Goal: Obtain resource: Download file/media

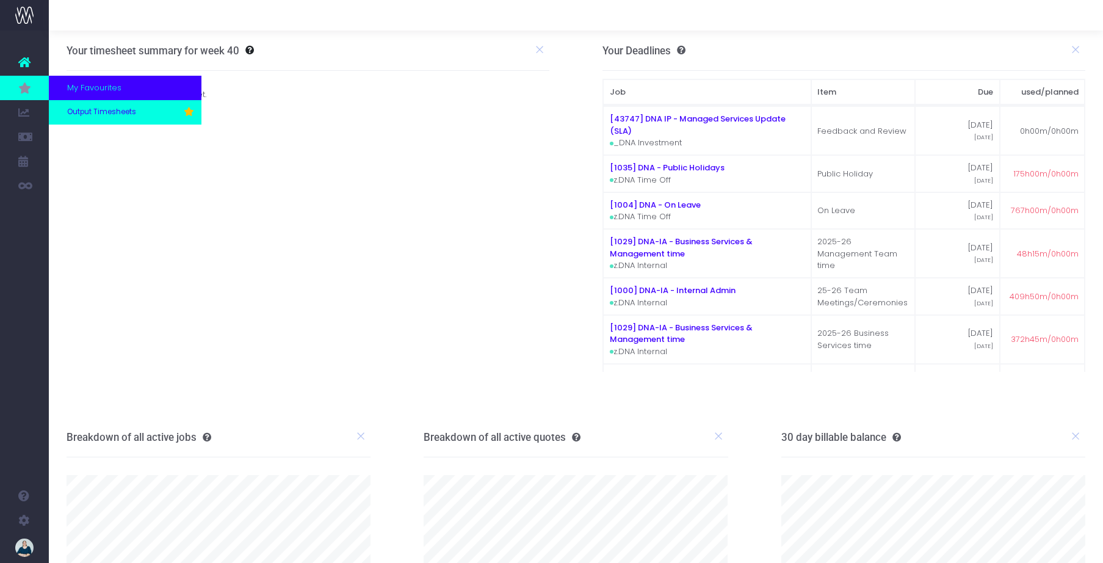
click at [107, 111] on span "Output Timesheets" at bounding box center [101, 112] width 69 height 11
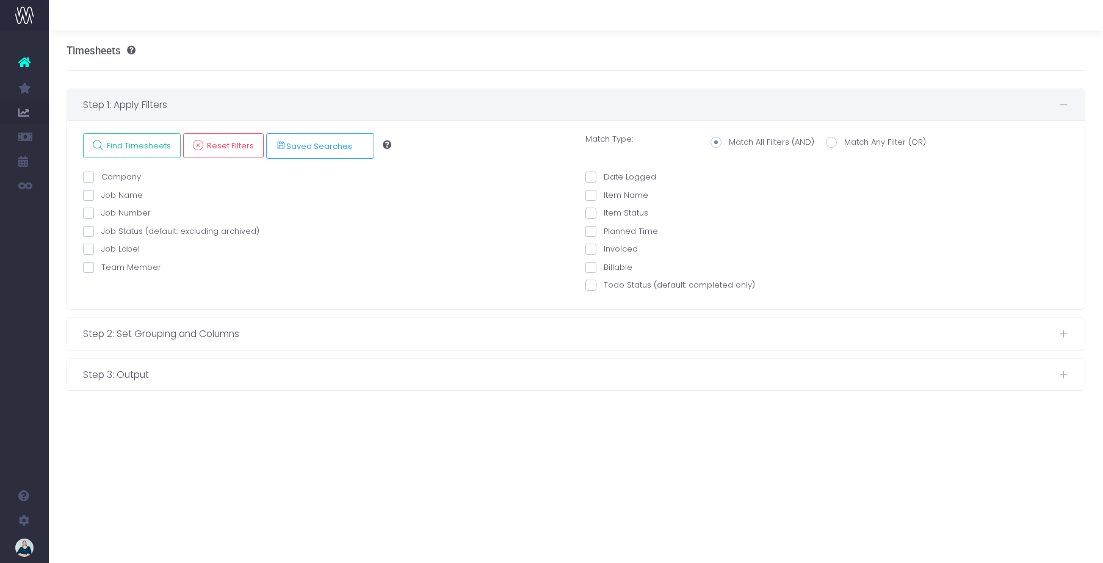
click at [91, 268] on span at bounding box center [88, 267] width 11 height 11
click at [101, 268] on input "Team Member" at bounding box center [105, 265] width 8 height 8
checkbox input "true"
click at [160, 300] on select "echo " "; [PERSON_NAME] [PERSON_NAME] [PERSON_NAME] [PERSON_NAME] [PERSON_NAME]…" at bounding box center [337, 300] width 440 height 24
select select "128686"
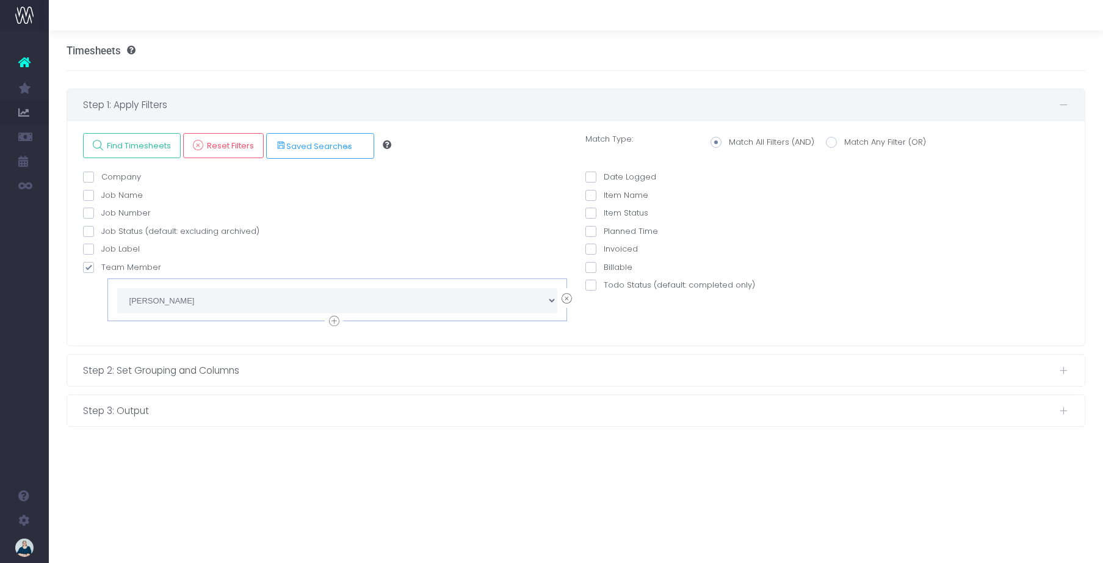
click at [592, 173] on span at bounding box center [590, 176] width 11 height 11
click at [603, 173] on input "Date Logged" at bounding box center [607, 175] width 8 height 8
checkbox input "true"
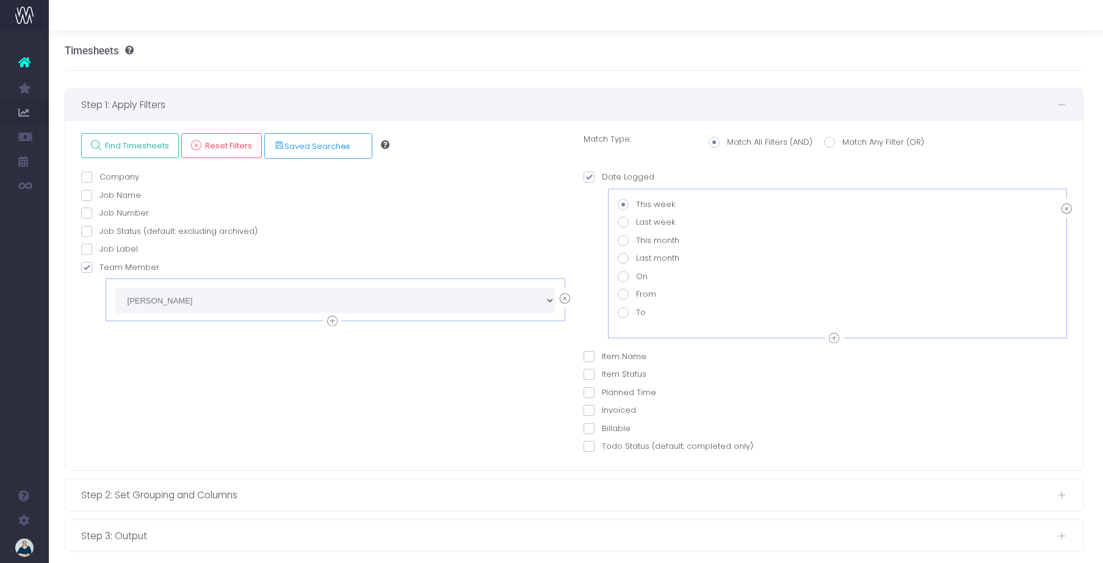
scroll to position [0, 5]
click at [627, 293] on label "From" at bounding box center [633, 294] width 38 height 12
click at [633, 293] on input "From" at bounding box center [637, 292] width 8 height 8
radio input "true"
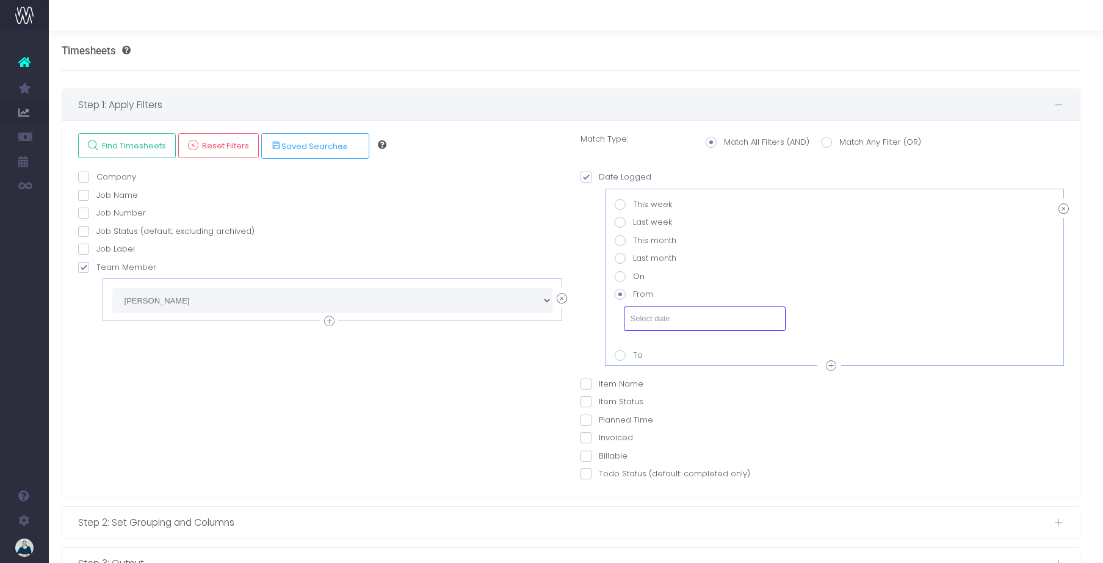
click at [648, 314] on input "text" at bounding box center [705, 318] width 162 height 24
click at [641, 253] on td "15" at bounding box center [640, 253] width 21 height 18
type input "[DATE]"
click at [832, 365] on icon at bounding box center [831, 365] width 10 height 15
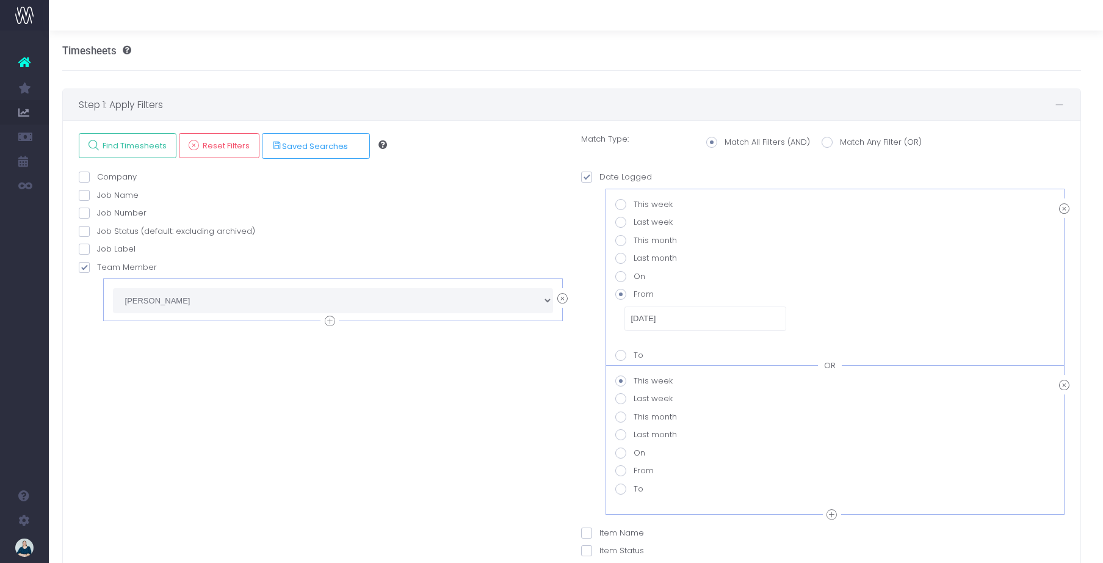
click at [833, 367] on div "OR" at bounding box center [830, 365] width 24 height 12
click at [624, 491] on span at bounding box center [620, 488] width 11 height 11
click at [633, 491] on value-datepicker-item-2-6 "To" at bounding box center [637, 487] width 8 height 8
radio value-datepicker-item-2-6 "true"
click at [671, 514] on input "text" at bounding box center [705, 512] width 162 height 24
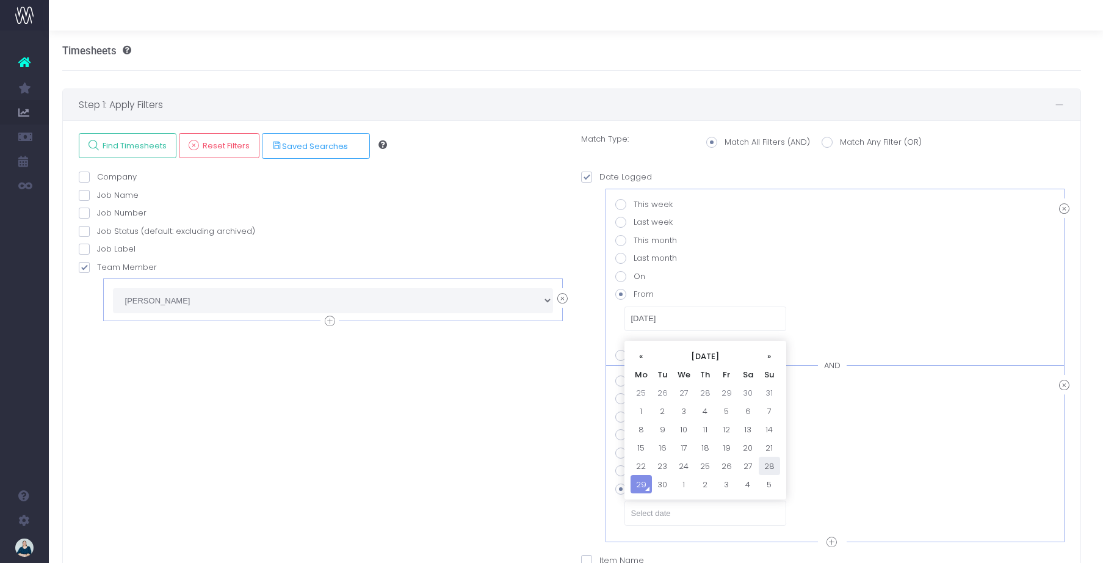
click at [768, 465] on td "28" at bounding box center [768, 465] width 21 height 18
type input "[DATE]"
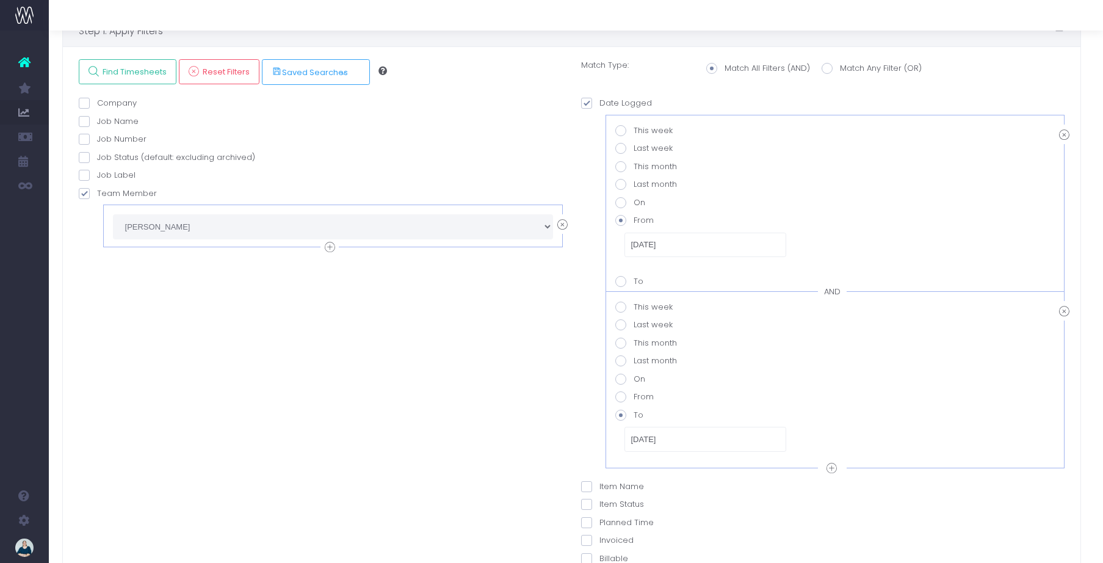
scroll to position [73, 4]
click at [117, 70] on span "Find Timesheets" at bounding box center [133, 73] width 68 height 10
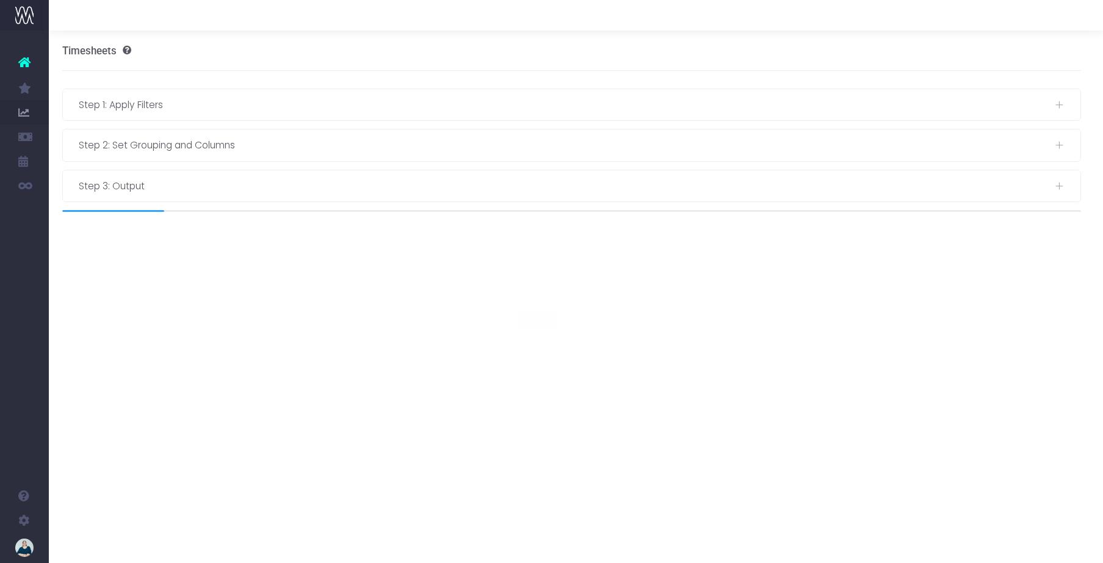
scroll to position [0, 4]
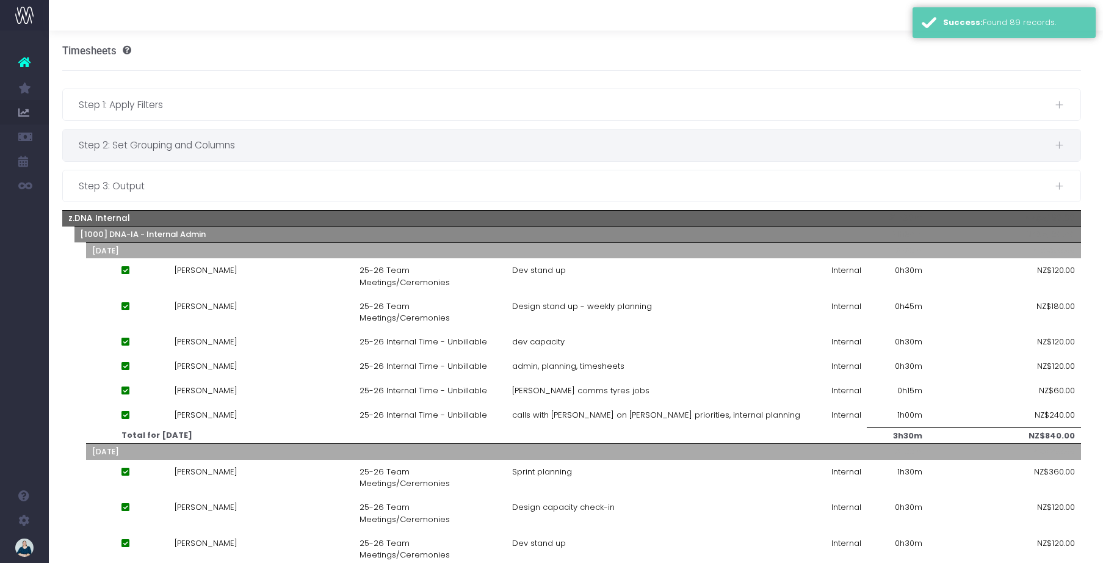
click at [279, 143] on span "Step 2: Set Grouping and Columns" at bounding box center [567, 144] width 976 height 15
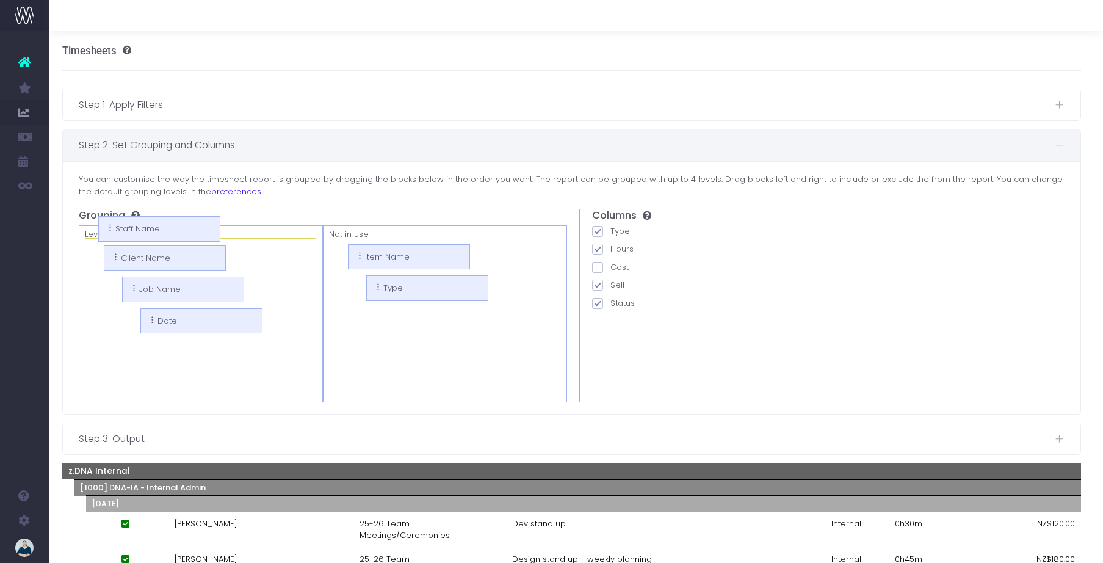
drag, startPoint x: 383, startPoint y: 256, endPoint x: 150, endPoint y: 227, distance: 234.3
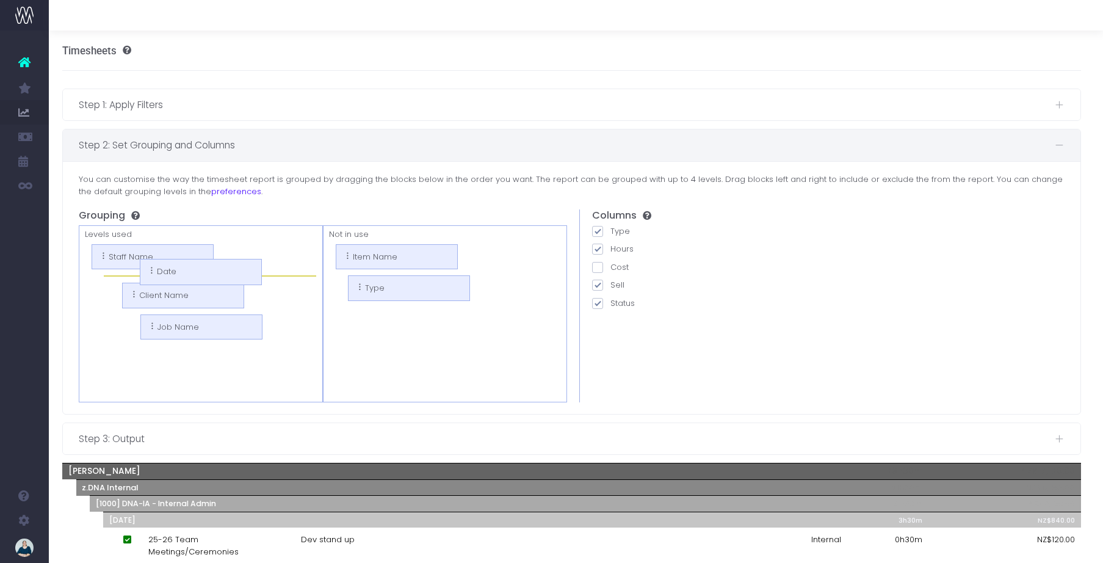
drag, startPoint x: 162, startPoint y: 352, endPoint x: 143, endPoint y: 271, distance: 83.3
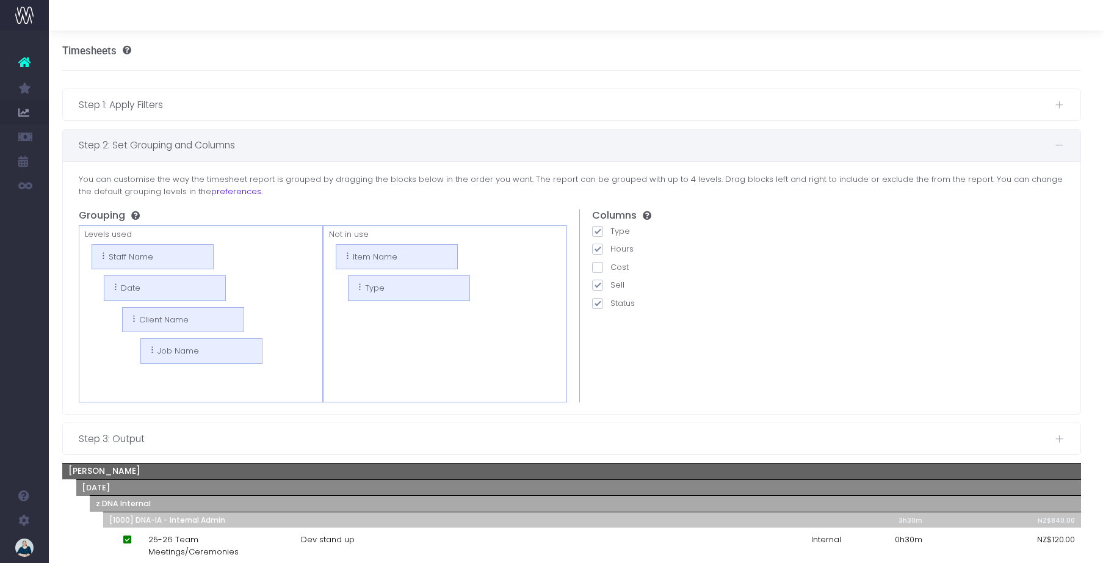
click at [599, 286] on span at bounding box center [597, 284] width 11 height 11
click at [610, 286] on input "Sell" at bounding box center [614, 283] width 8 height 8
checkbox input "false"
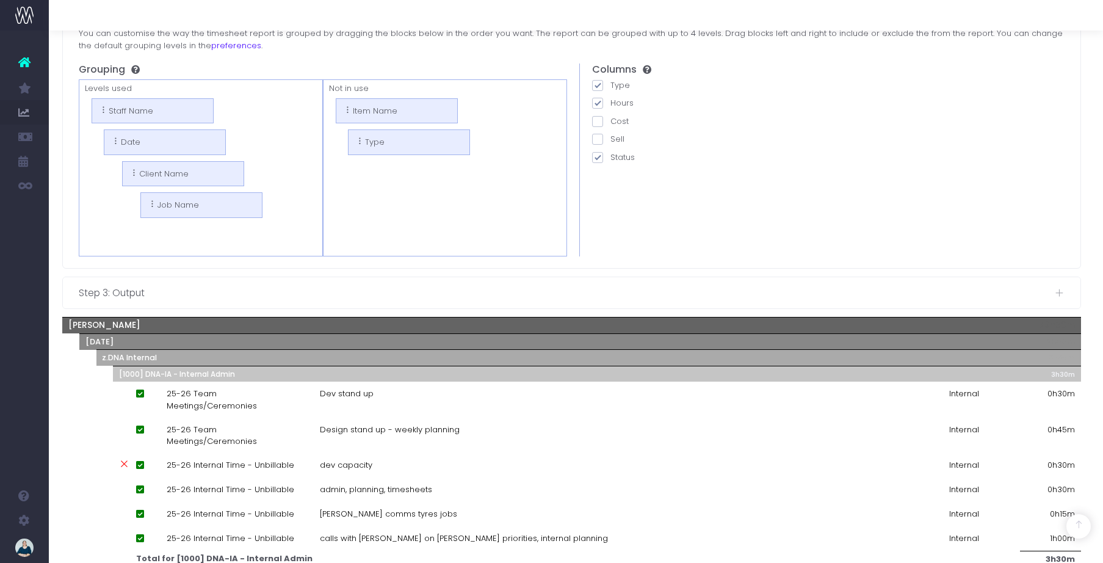
scroll to position [319, 4]
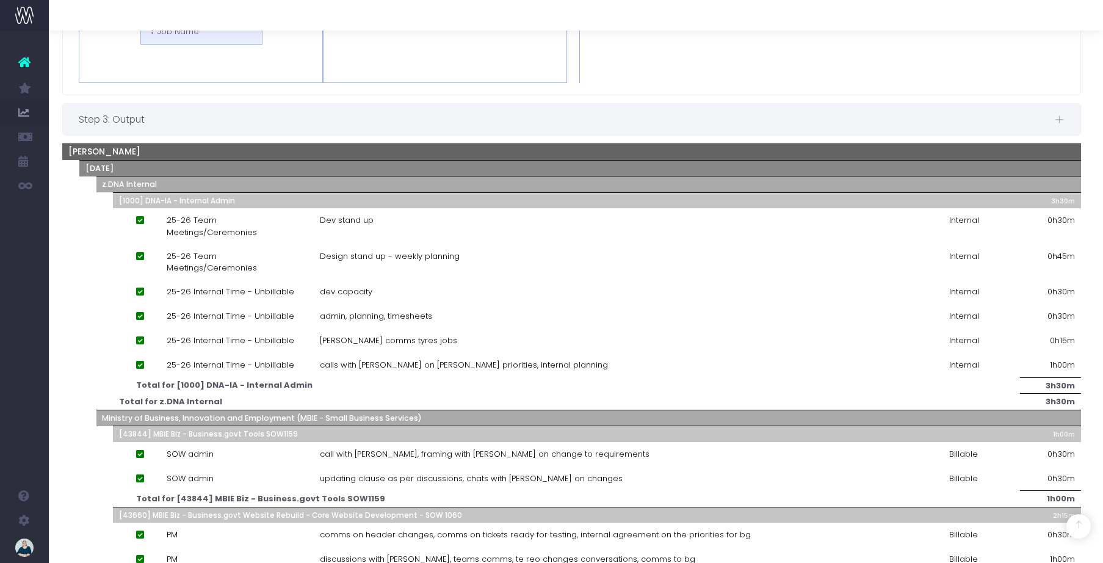
click at [175, 121] on span "Step 3: Output" at bounding box center [567, 119] width 976 height 15
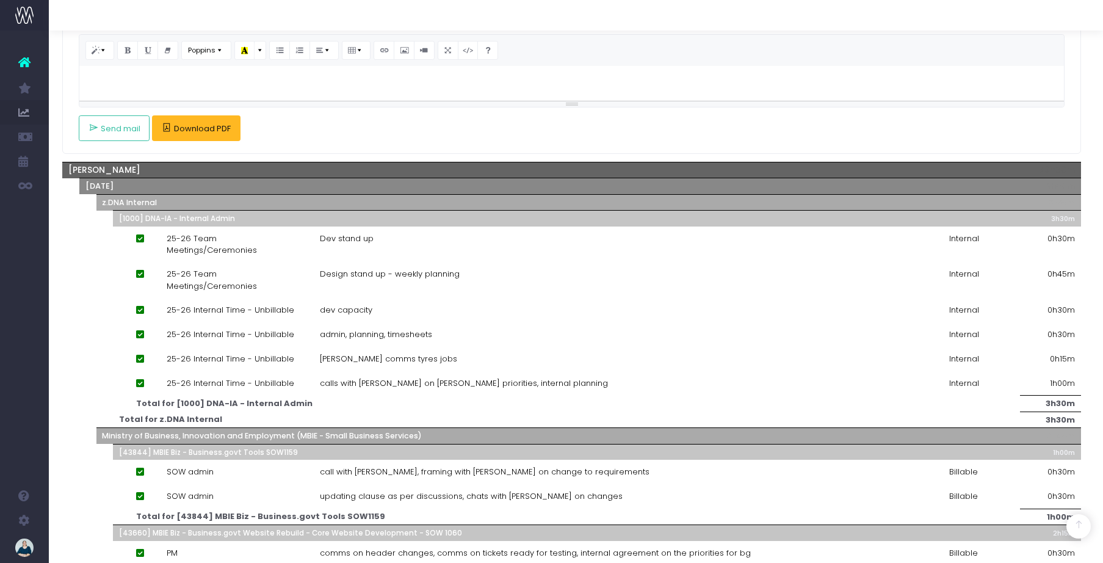
click at [189, 131] on span "Download PDF" at bounding box center [202, 129] width 57 height 10
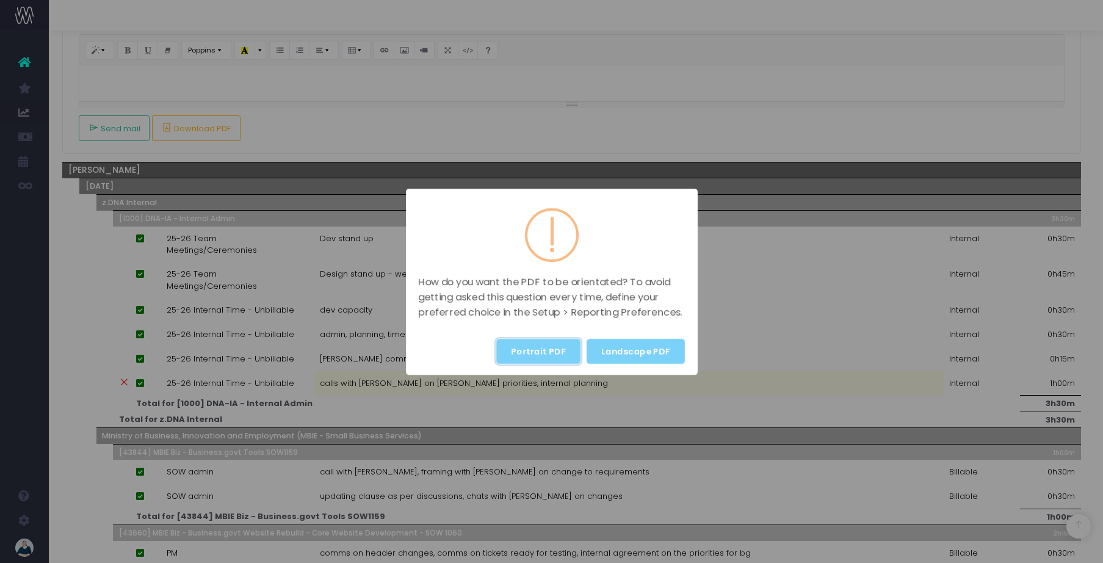
click at [547, 354] on button "Portrait PDF" at bounding box center [538, 351] width 84 height 25
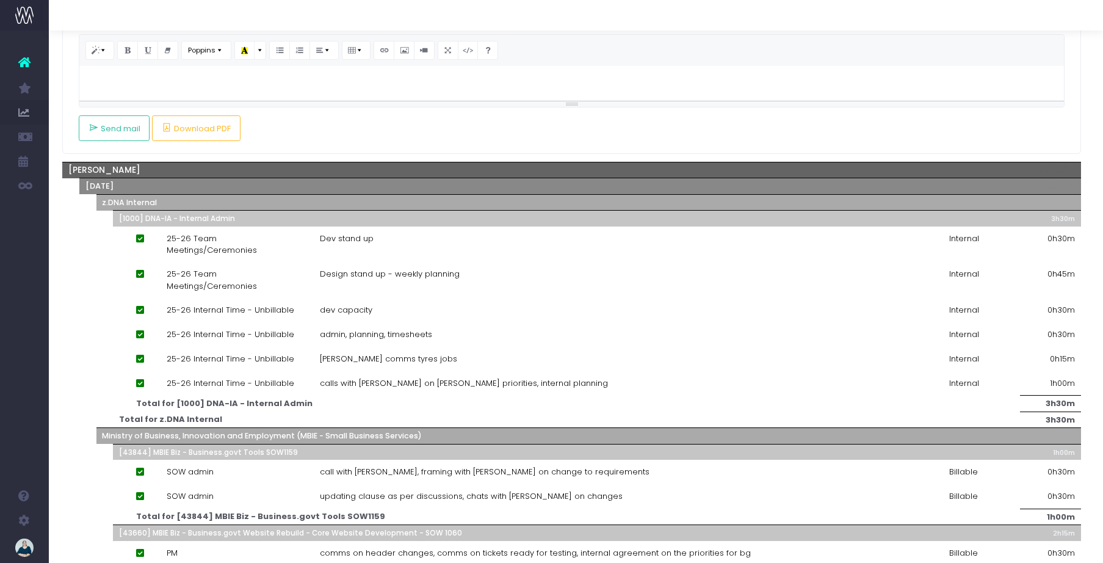
scroll to position [0, 4]
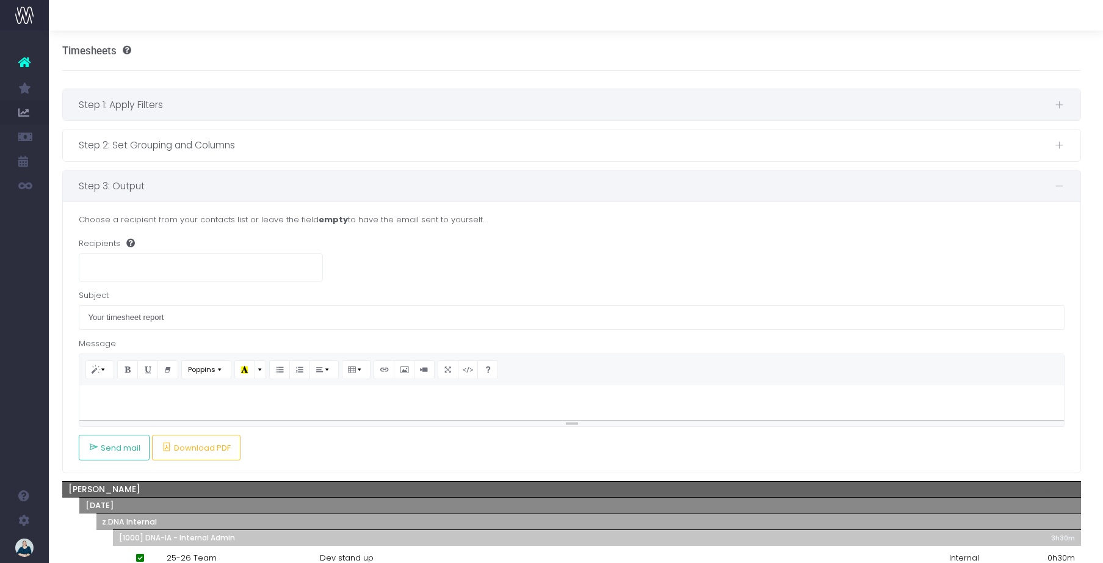
click at [132, 112] on span "Step 1: Apply Filters" at bounding box center [567, 104] width 976 height 15
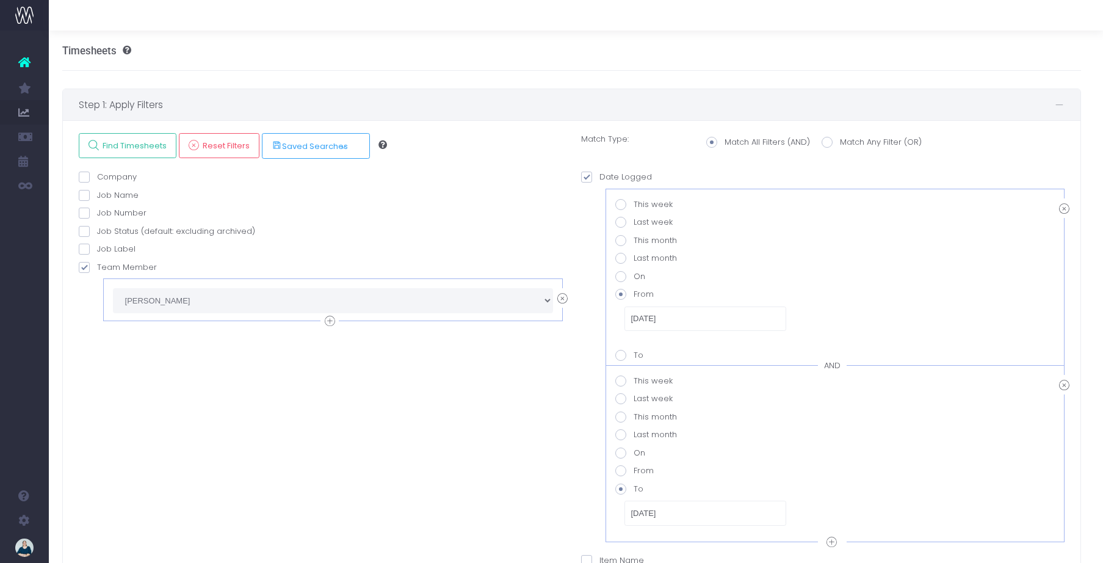
click at [566, 300] on icon at bounding box center [562, 298] width 10 height 15
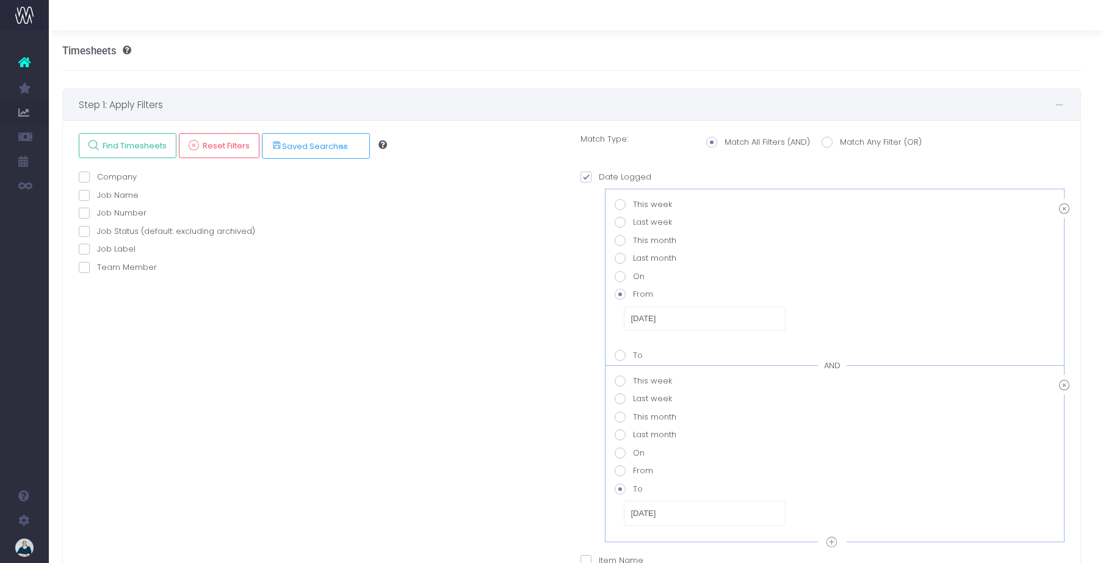
click at [79, 265] on span at bounding box center [84, 267] width 11 height 11
click at [97, 265] on input "Team Member" at bounding box center [101, 265] width 8 height 8
checkbox input "true"
click at [169, 301] on select "echo " "; [PERSON_NAME] [PERSON_NAME] [PERSON_NAME] [PERSON_NAME] [PERSON_NAME]…" at bounding box center [333, 300] width 440 height 24
select select "129127"
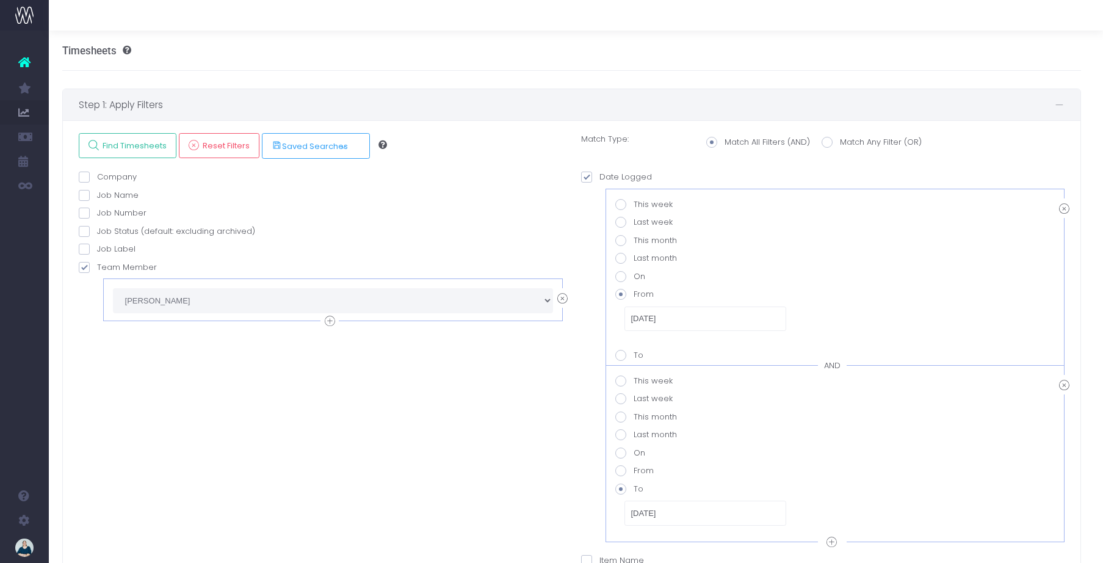
scroll to position [86, 4]
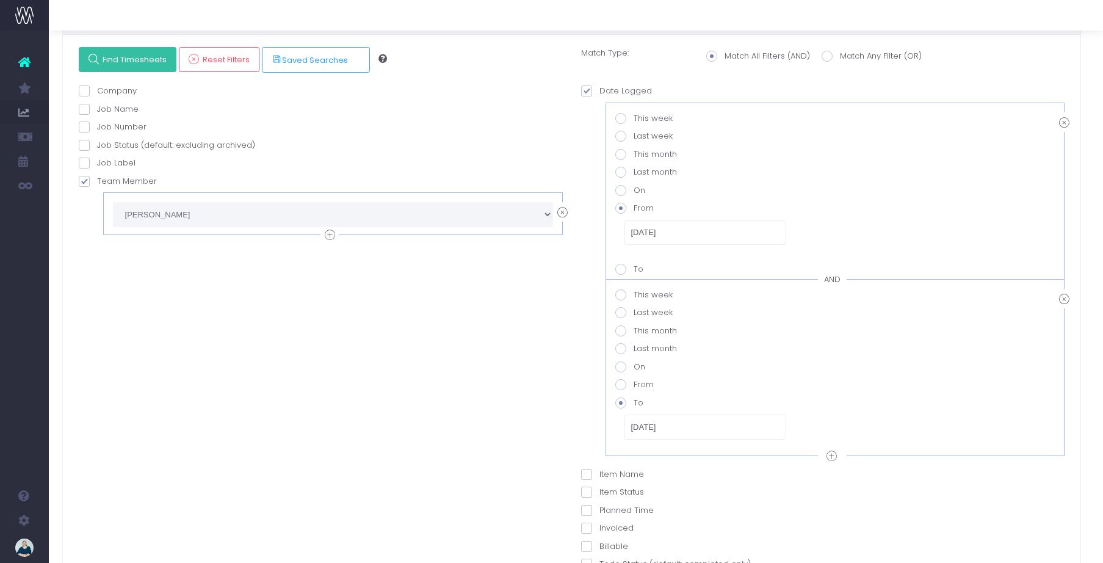
click at [139, 63] on span "Find Timesheets" at bounding box center [133, 59] width 68 height 10
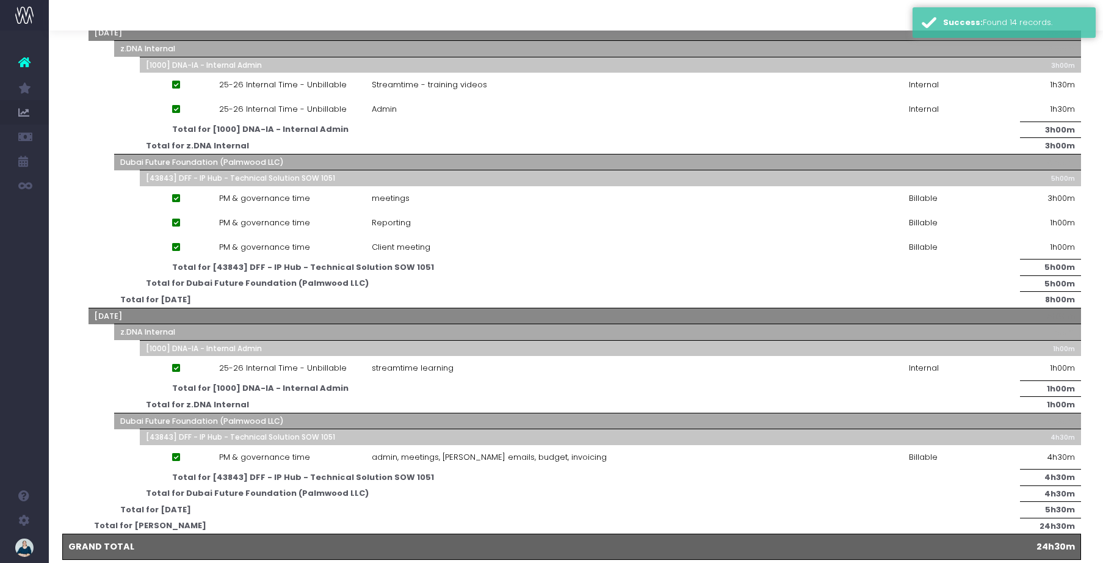
scroll to position [0, 4]
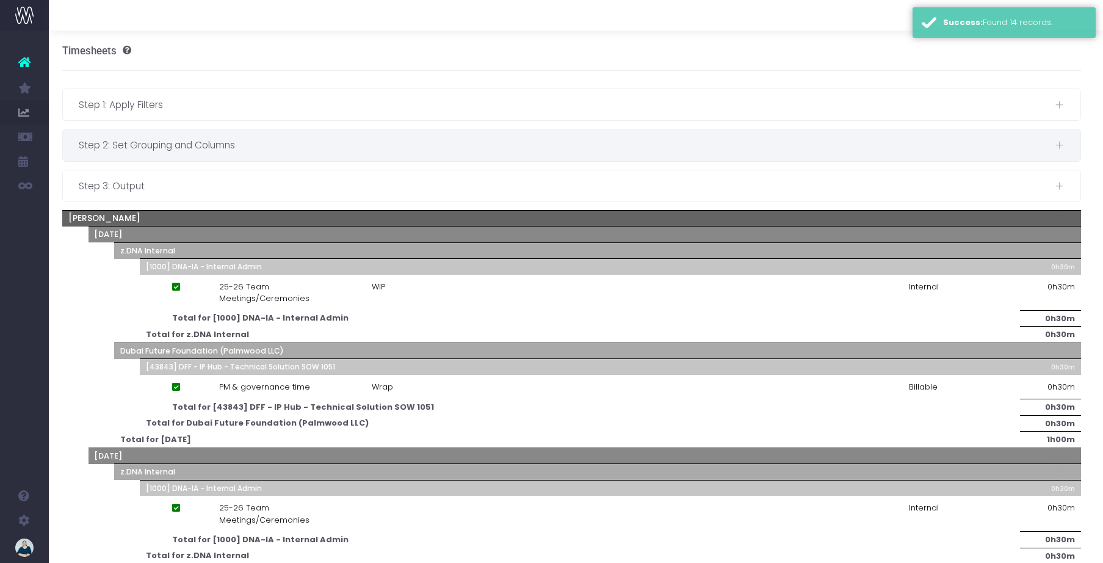
click at [162, 141] on span "Step 2: Set Grouping and Columns" at bounding box center [567, 144] width 976 height 15
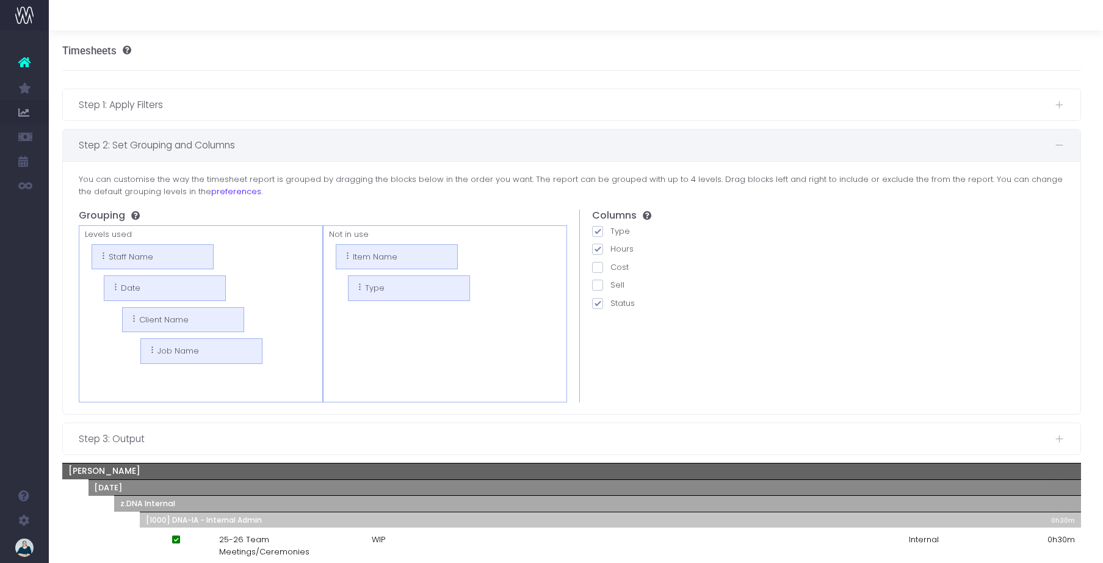
click at [251, 143] on span "Step 2: Set Grouping and Columns" at bounding box center [567, 144] width 976 height 15
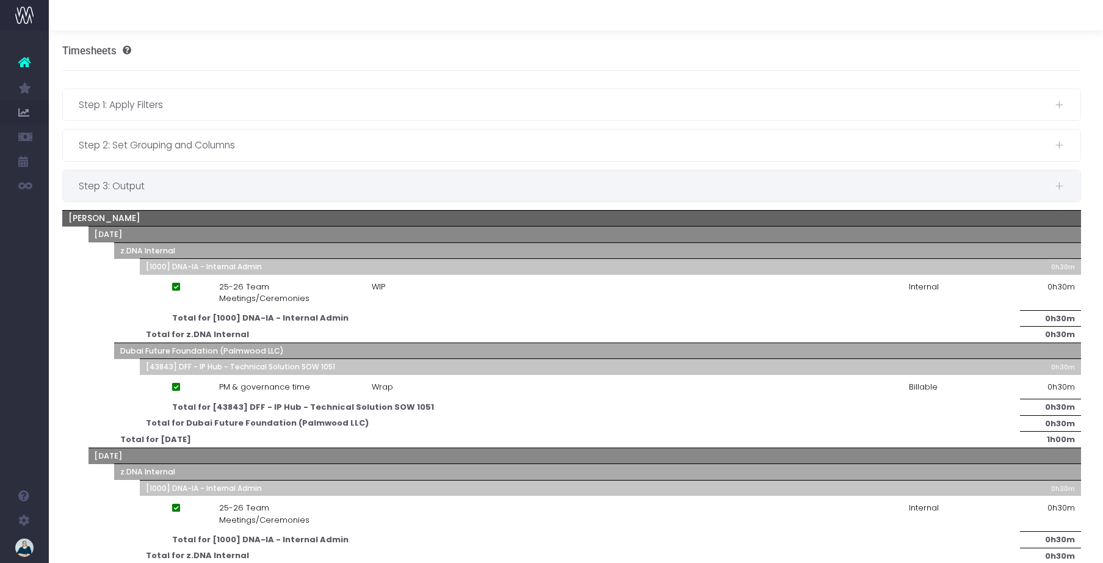
click at [192, 186] on span "Step 3: Output" at bounding box center [567, 185] width 976 height 15
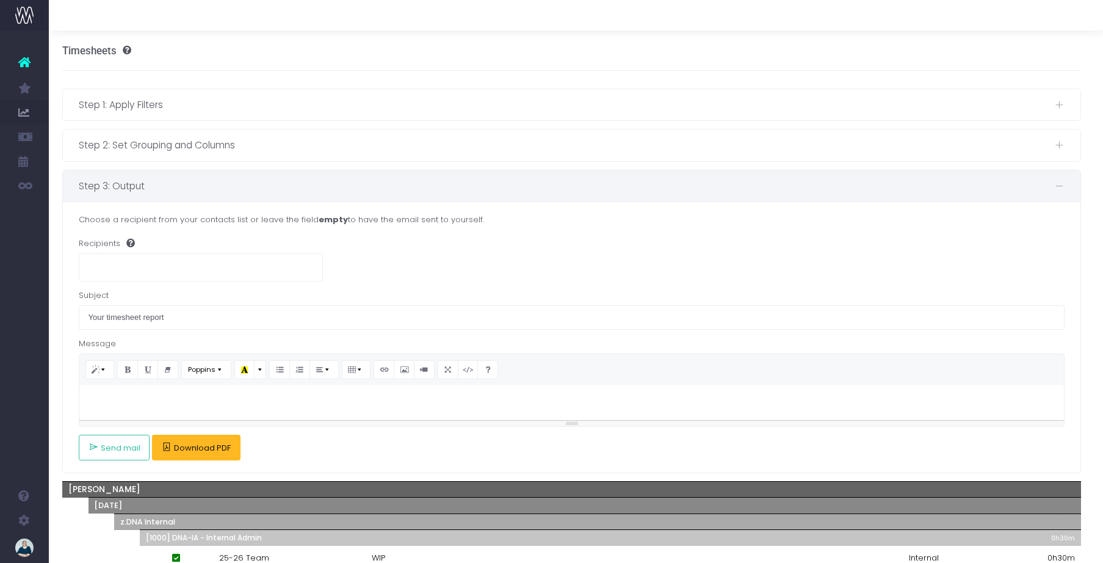
click at [189, 453] on span "Download PDF" at bounding box center [202, 448] width 57 height 10
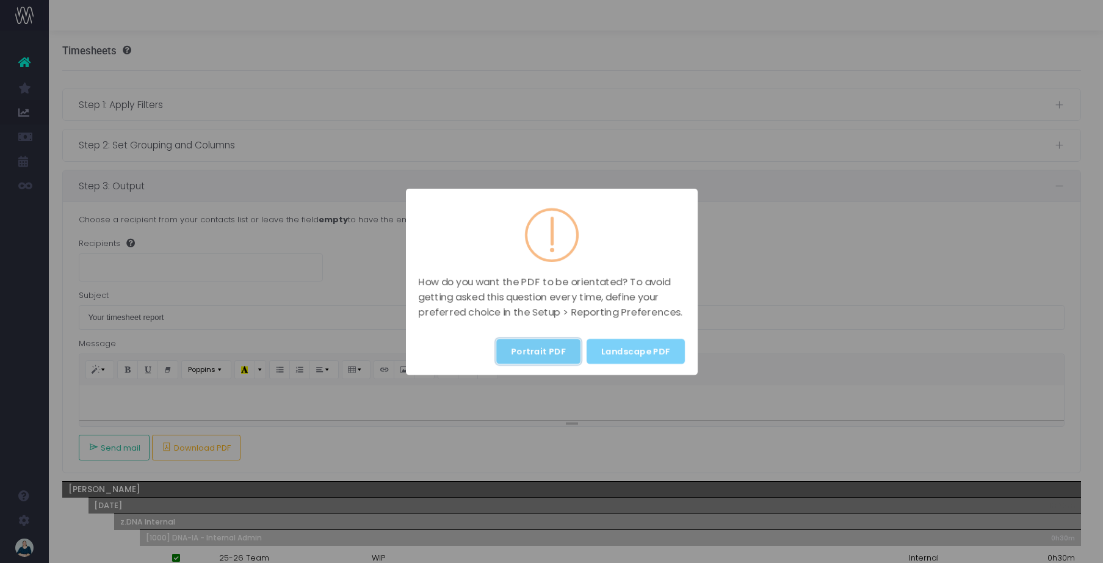
click at [535, 355] on button "Portrait PDF" at bounding box center [538, 351] width 84 height 25
